Goal: Navigation & Orientation: Find specific page/section

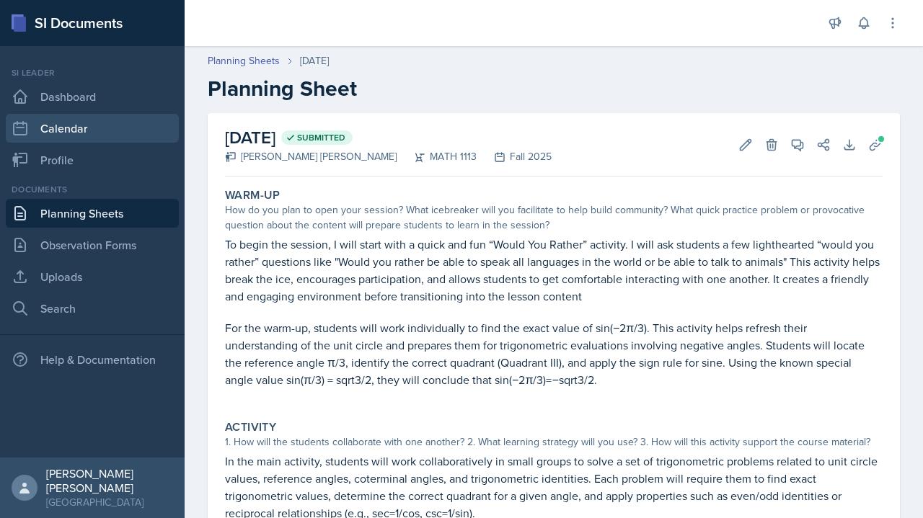
click at [75, 142] on link "Calendar" at bounding box center [92, 128] width 173 height 29
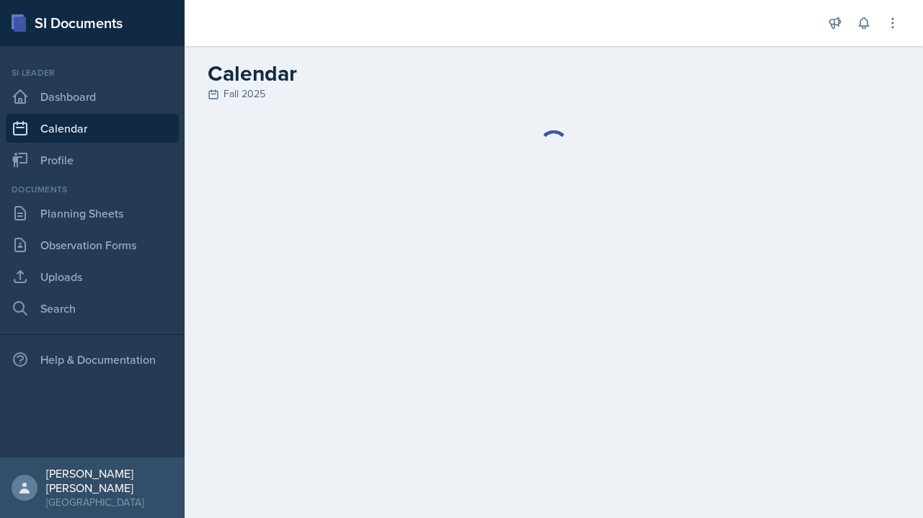
click at [281, 125] on div "SI Documents Si leader Dashboard Calendar Profile Documents Planning Sheets Obs…" at bounding box center [461, 259] width 923 height 518
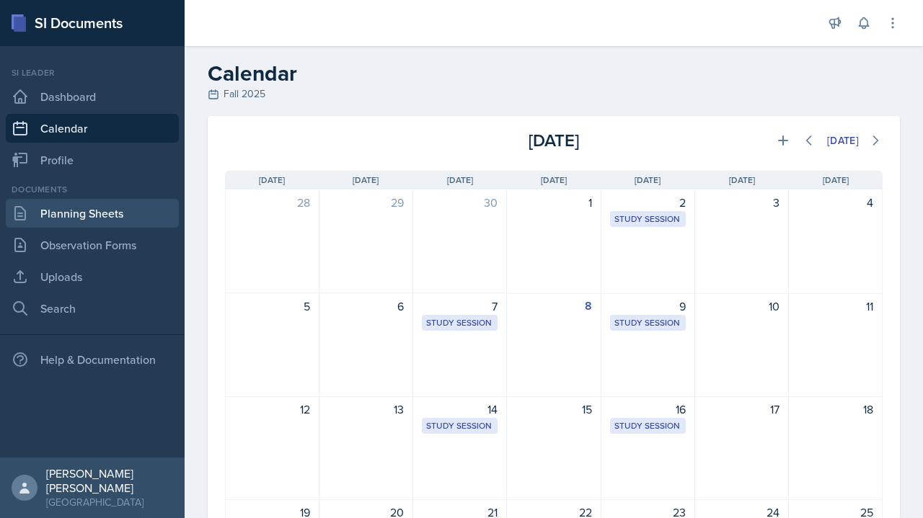
click at [61, 211] on link "Planning Sheets" at bounding box center [92, 213] width 173 height 29
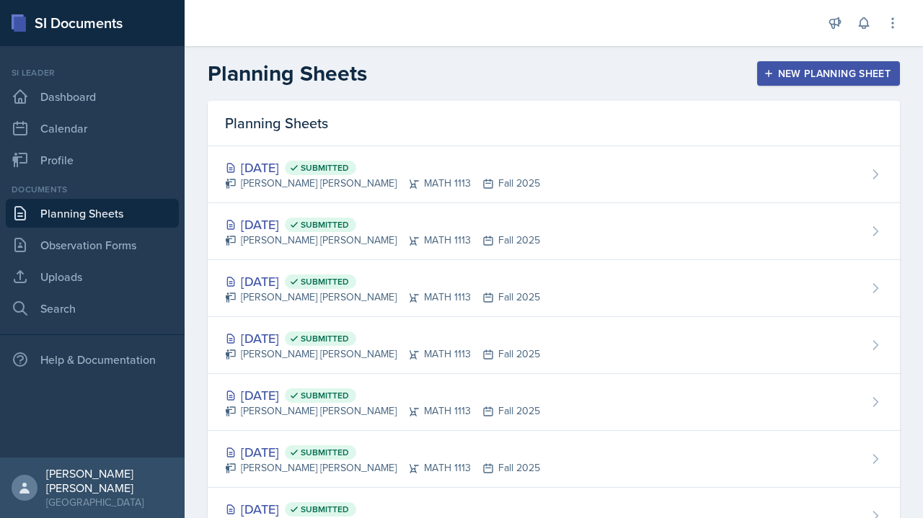
click at [282, 178] on div "[PERSON_NAME] [PERSON_NAME] MATH 1113 Fall 2025" at bounding box center [382, 183] width 315 height 15
